Goal: Check status: Check status

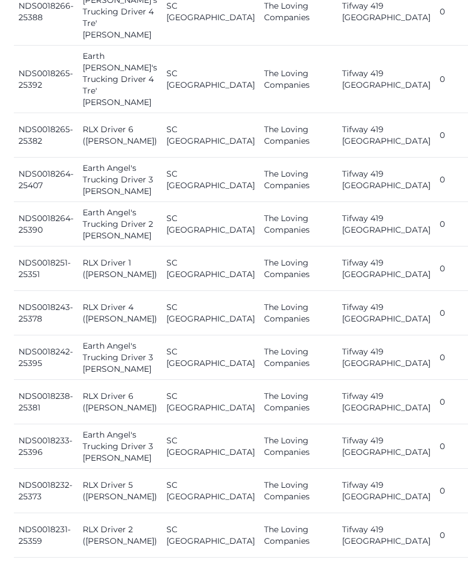
scroll to position [731, 0]
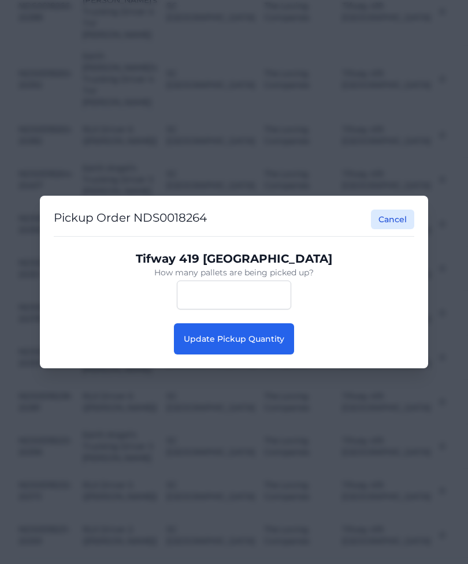
click at [277, 354] on button "Update Pickup Quantity" at bounding box center [234, 338] width 120 height 31
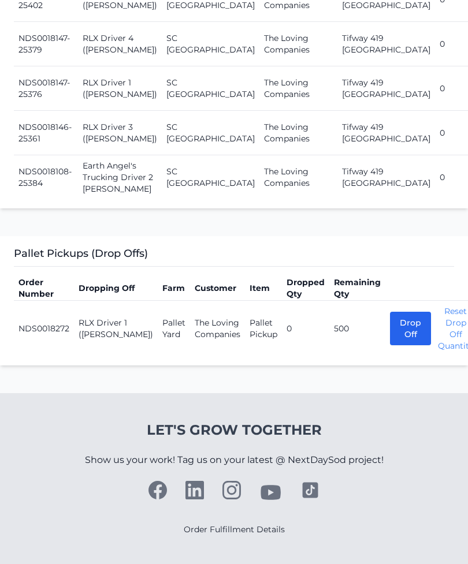
scroll to position [1637, 0]
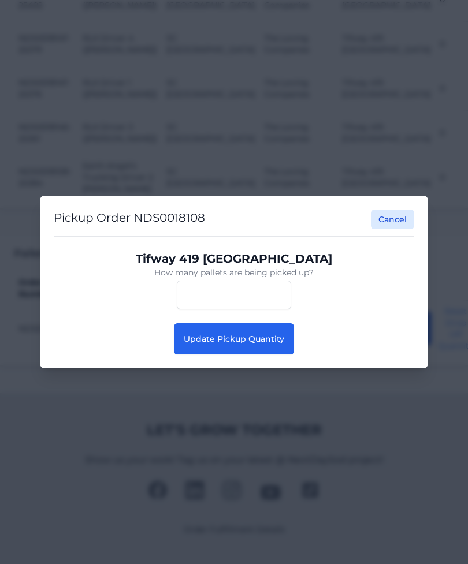
click at [272, 354] on button "Update Pickup Quantity" at bounding box center [234, 338] width 120 height 31
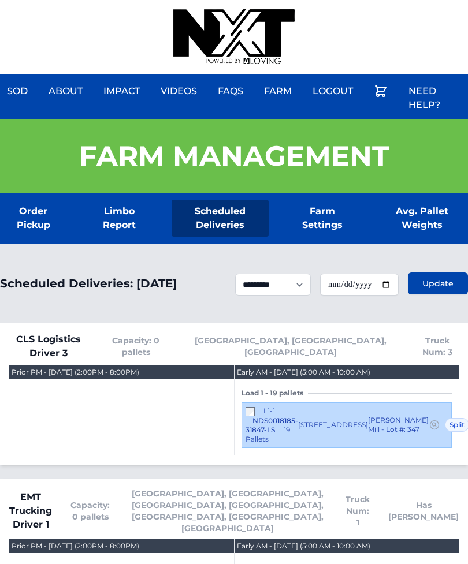
click at [99, 2] on div "Sod About Impact Videos FAQs Need Help? Farm My Account Logout" at bounding box center [234, 37] width 468 height 74
